Goal: Find specific page/section: Find specific page/section

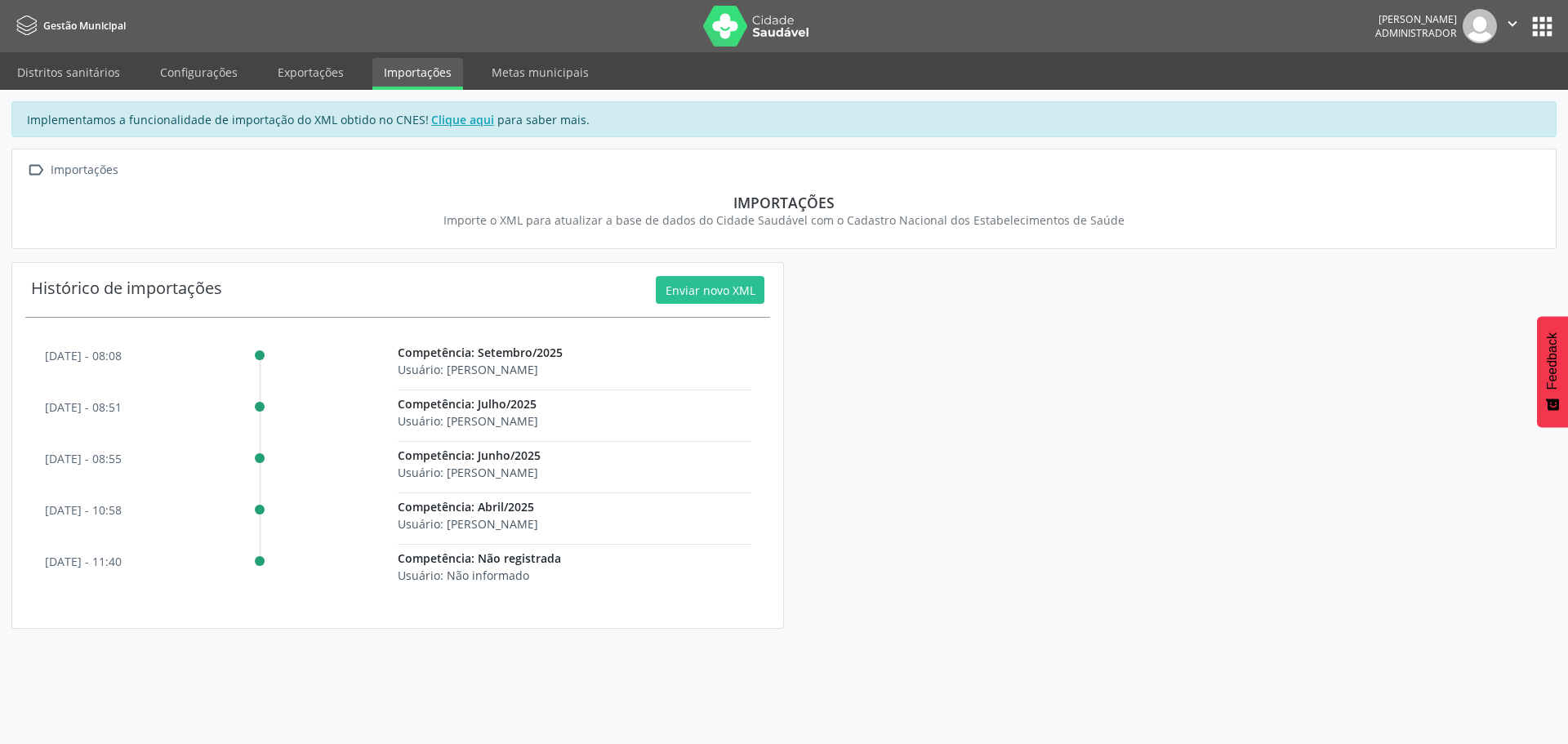
click at [1546, 24] on button "apps" at bounding box center [1542, 27] width 28 height 28
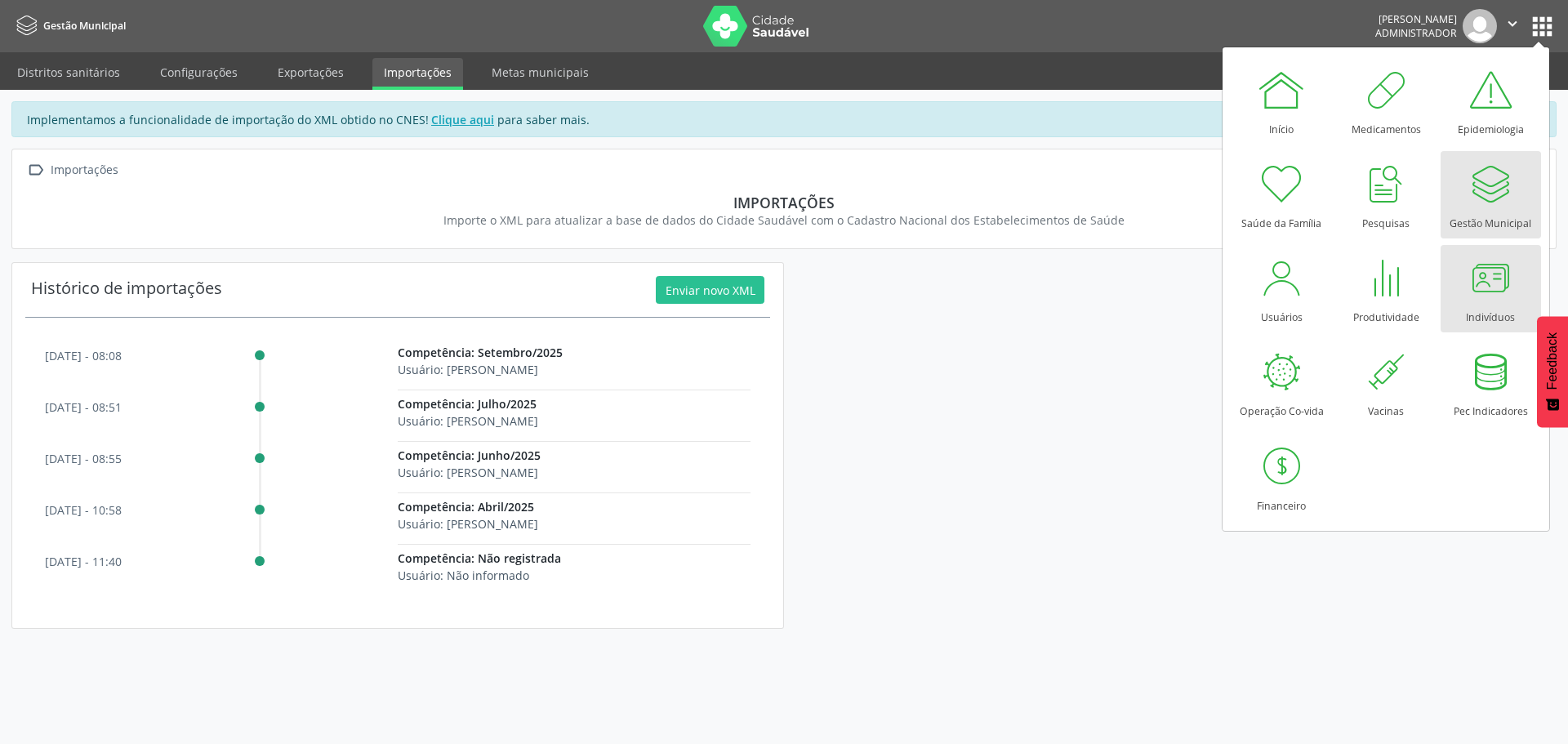
click at [1529, 292] on link "Indivíduos" at bounding box center [1490, 288] width 100 height 88
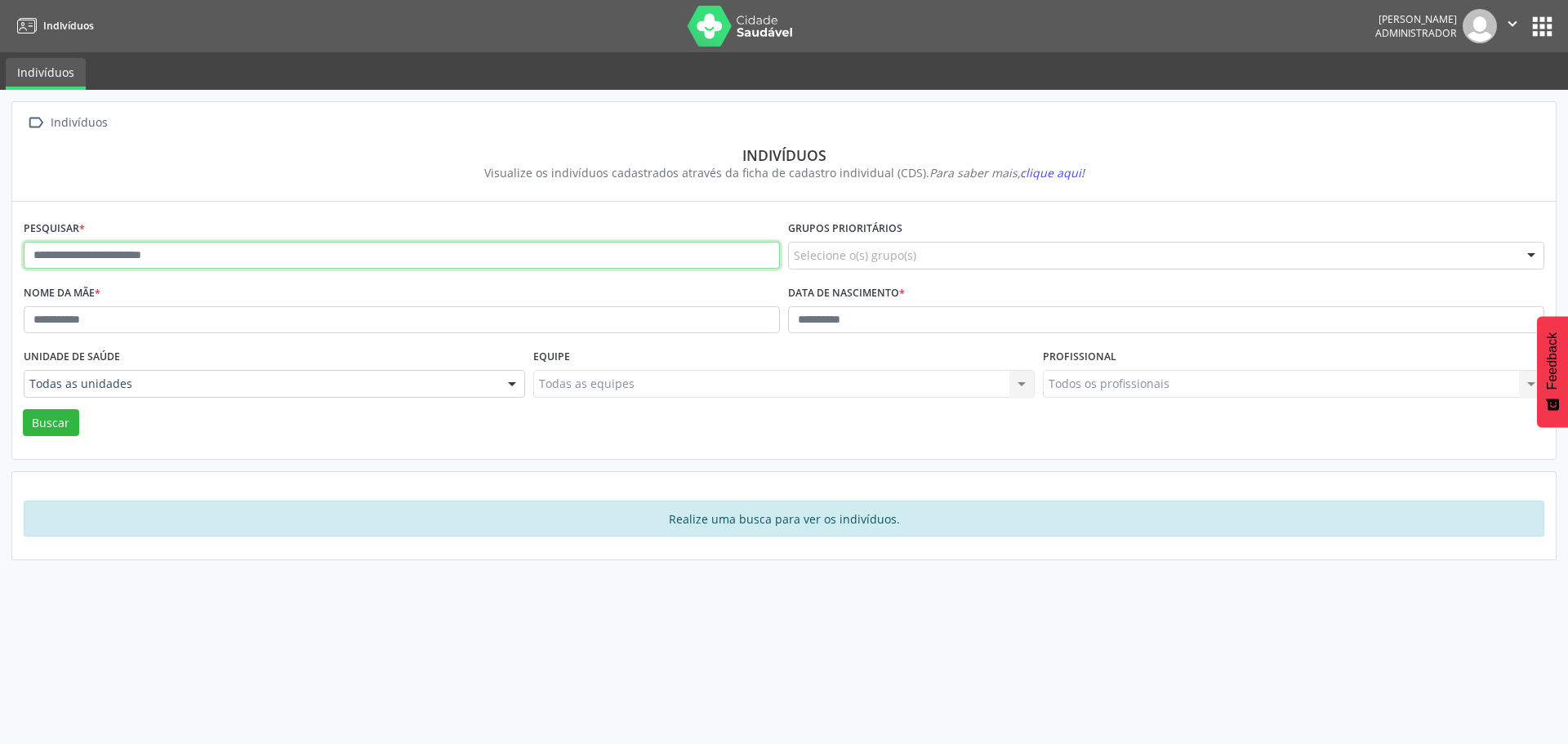
click at [109, 262] on input "text" at bounding box center [402, 256] width 756 height 28
type input "*********"
click at [32, 421] on button "Buscar" at bounding box center [50, 423] width 56 height 28
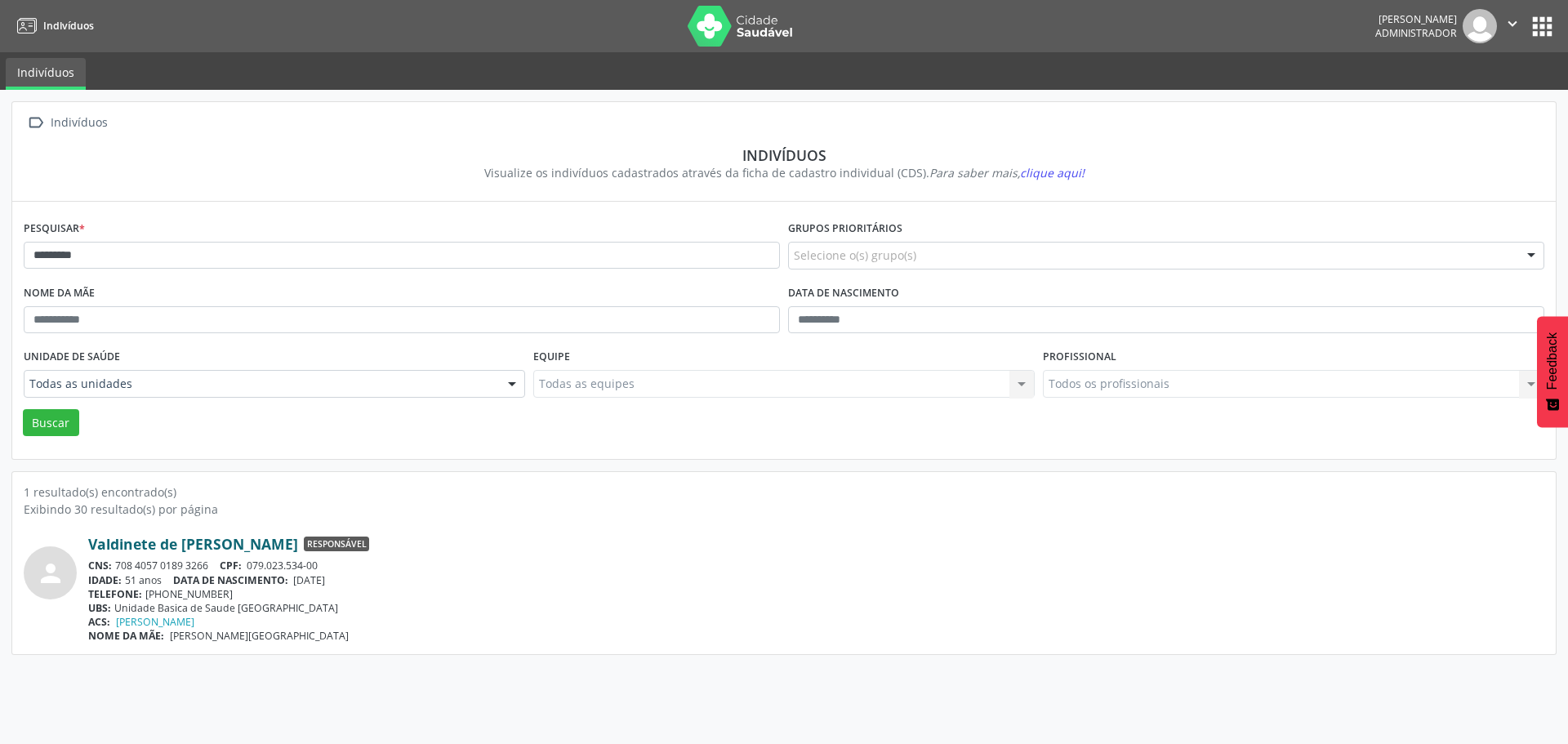
click at [174, 542] on link "Valdinete de [PERSON_NAME]" at bounding box center [193, 544] width 210 height 18
